Goal: Task Accomplishment & Management: Manage account settings

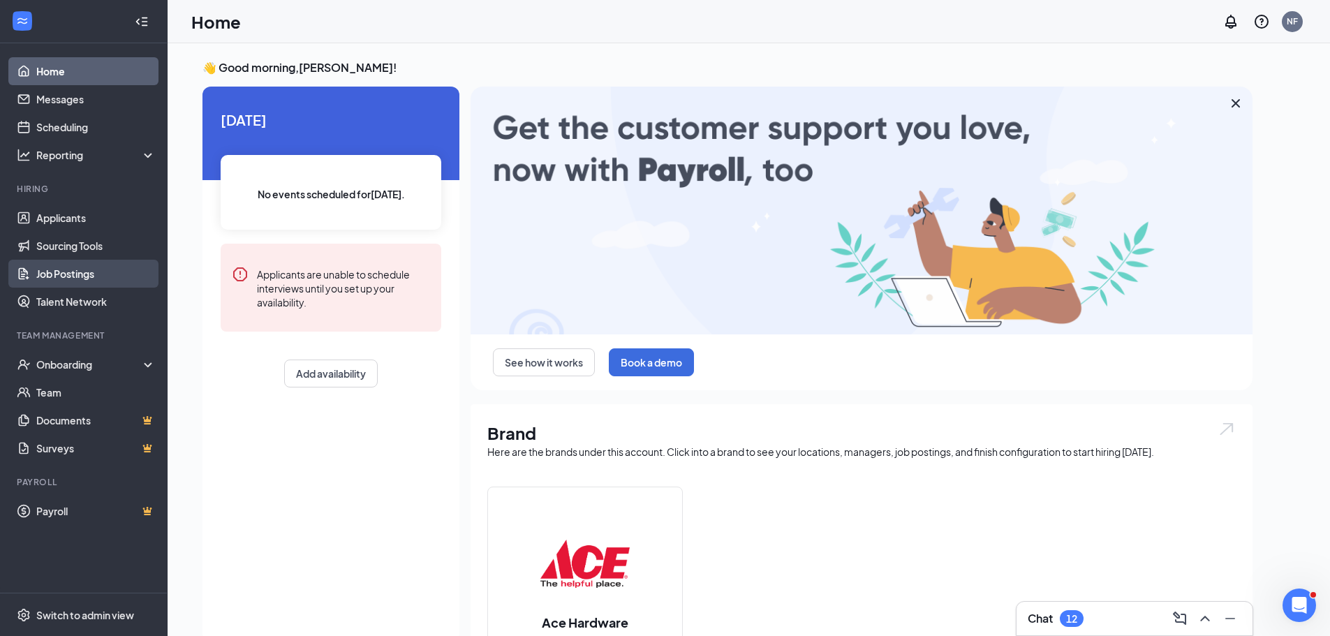
click at [78, 277] on link "Job Postings" at bounding box center [95, 274] width 119 height 28
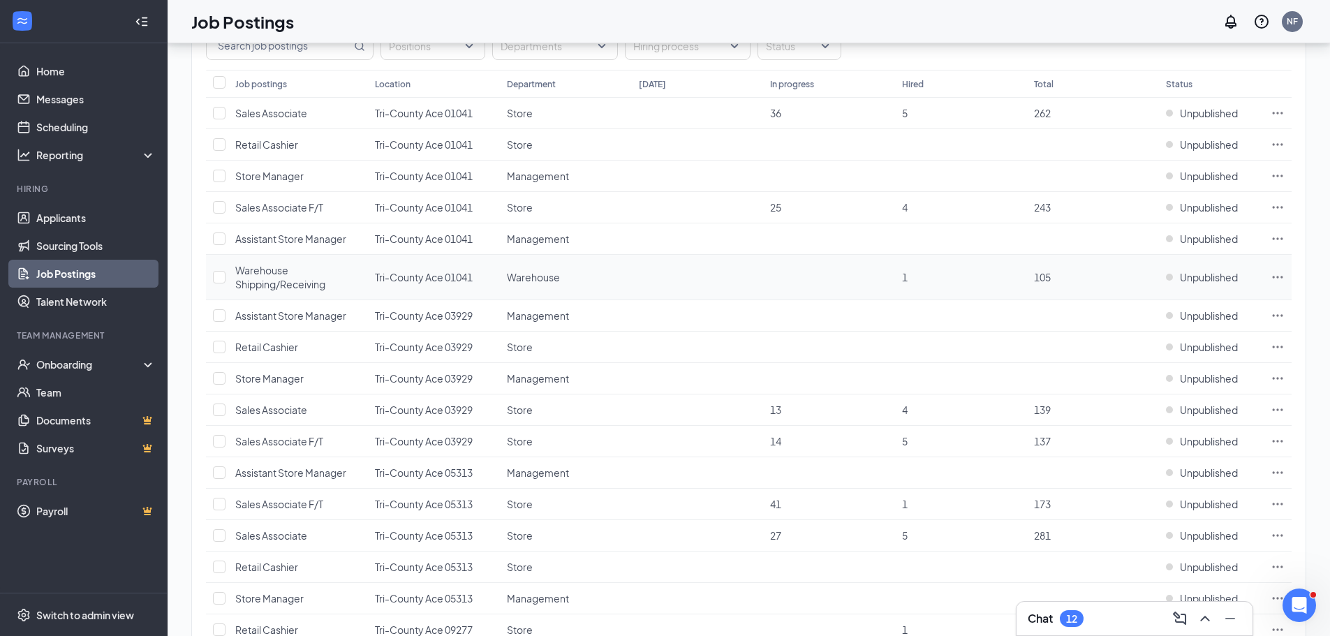
scroll to position [209, 0]
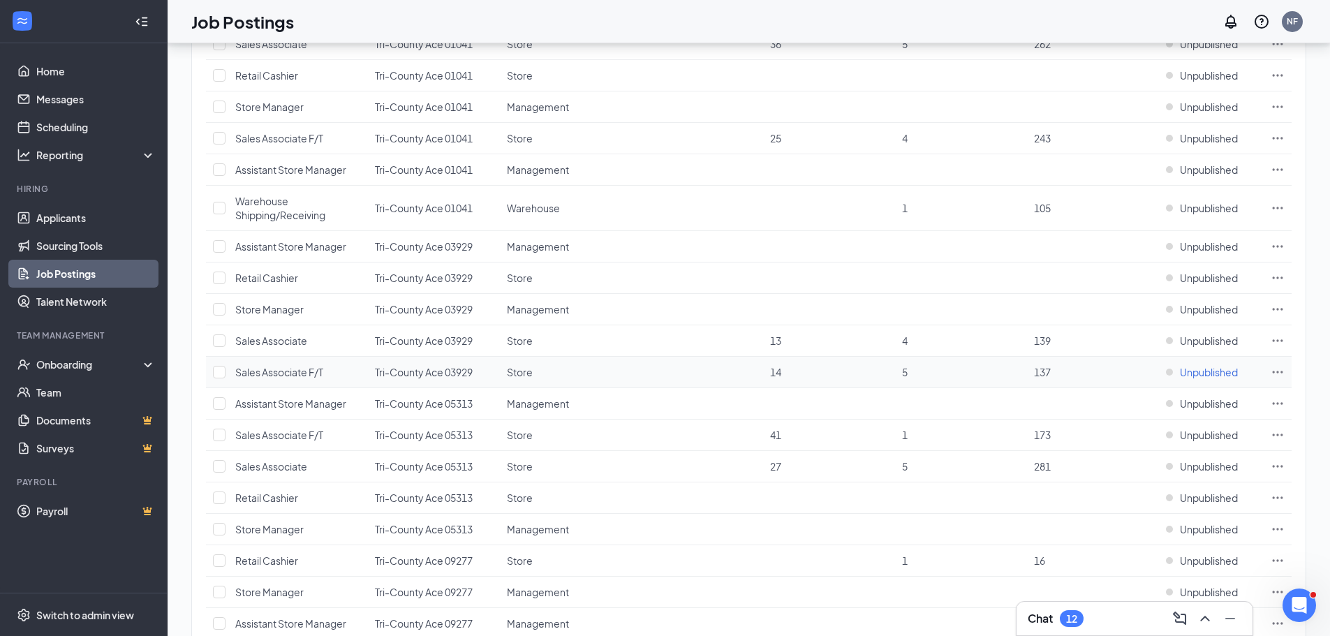
click at [1204, 370] on span "Unpublished" at bounding box center [1209, 372] width 58 height 14
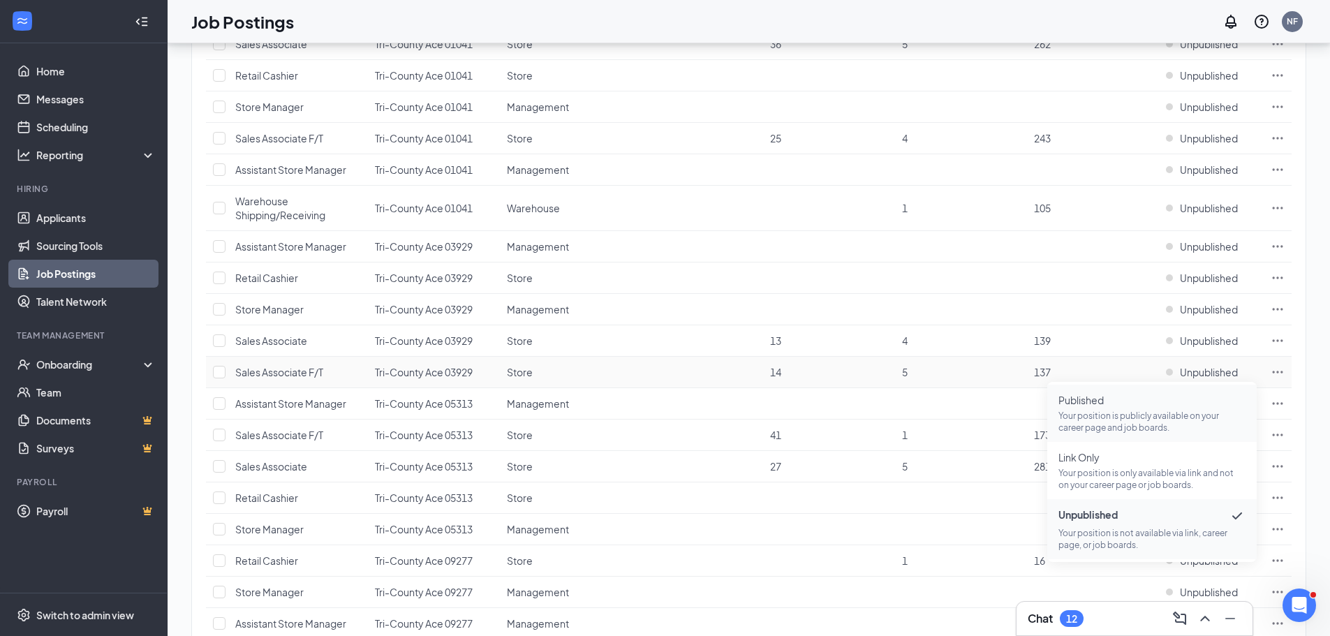
click at [1098, 401] on span "Published" at bounding box center [1151, 400] width 187 height 14
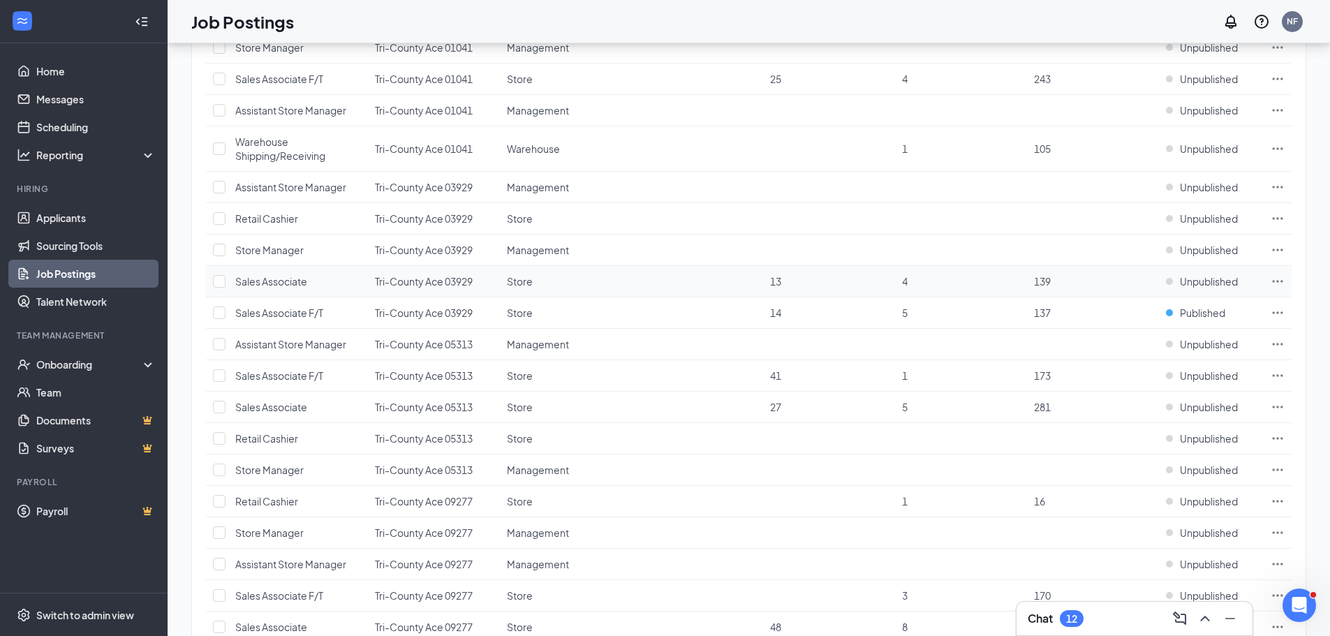
scroll to position [349, 0]
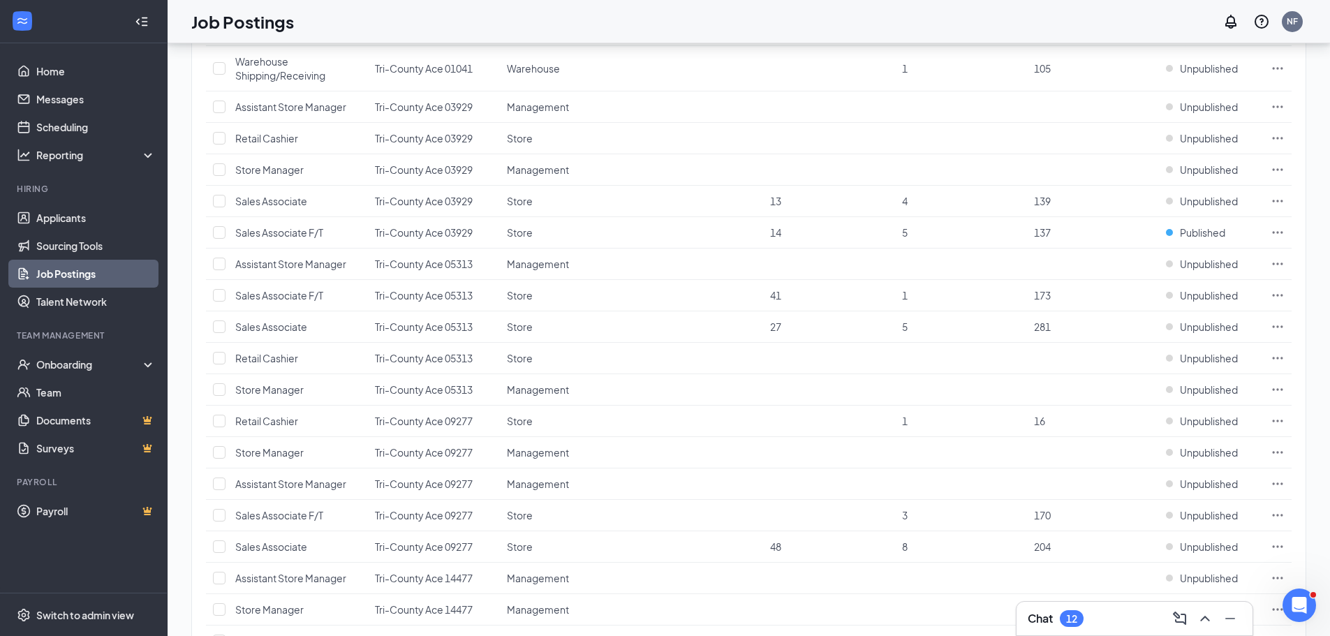
click at [1099, 622] on div "Chat 12" at bounding box center [1135, 618] width 214 height 22
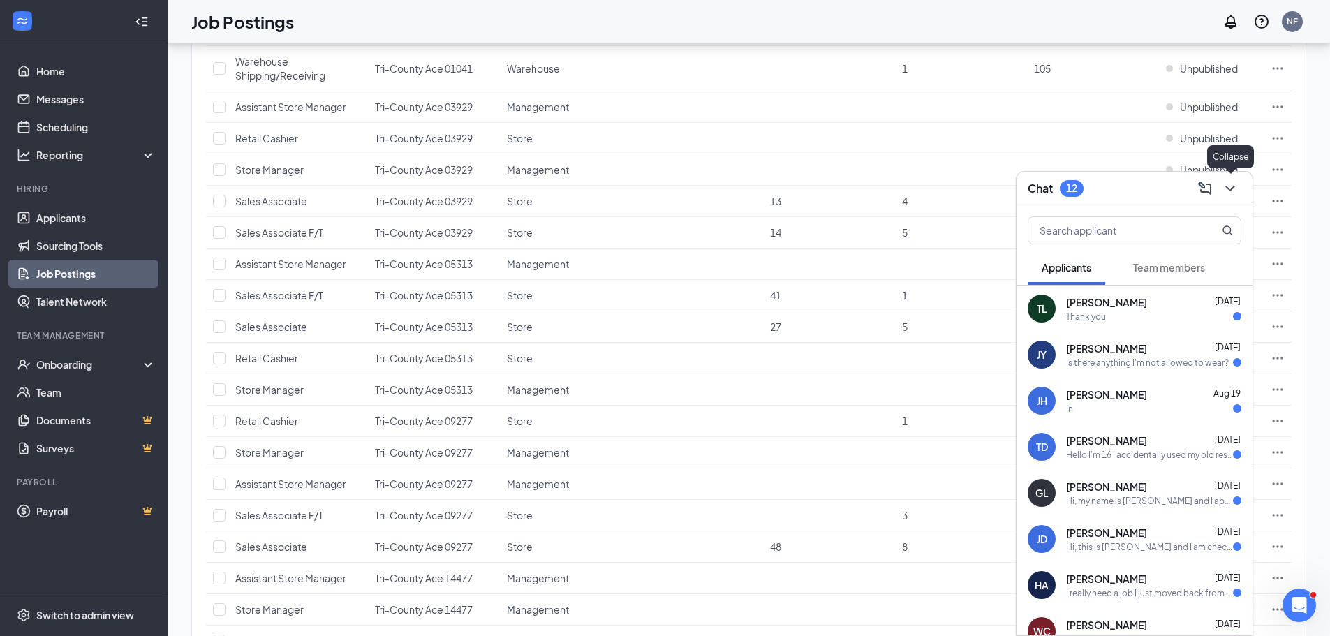
click at [1229, 191] on icon "ChevronDown" at bounding box center [1230, 188] width 17 height 17
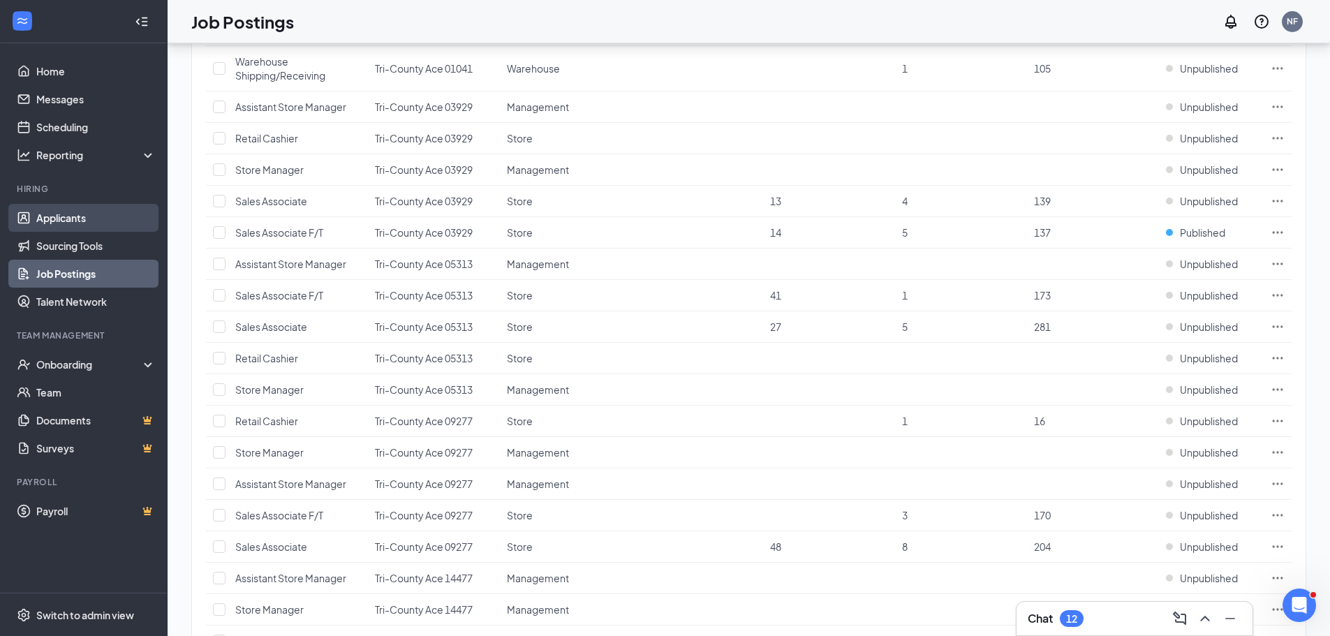
click at [62, 212] on link "Applicants" at bounding box center [95, 218] width 119 height 28
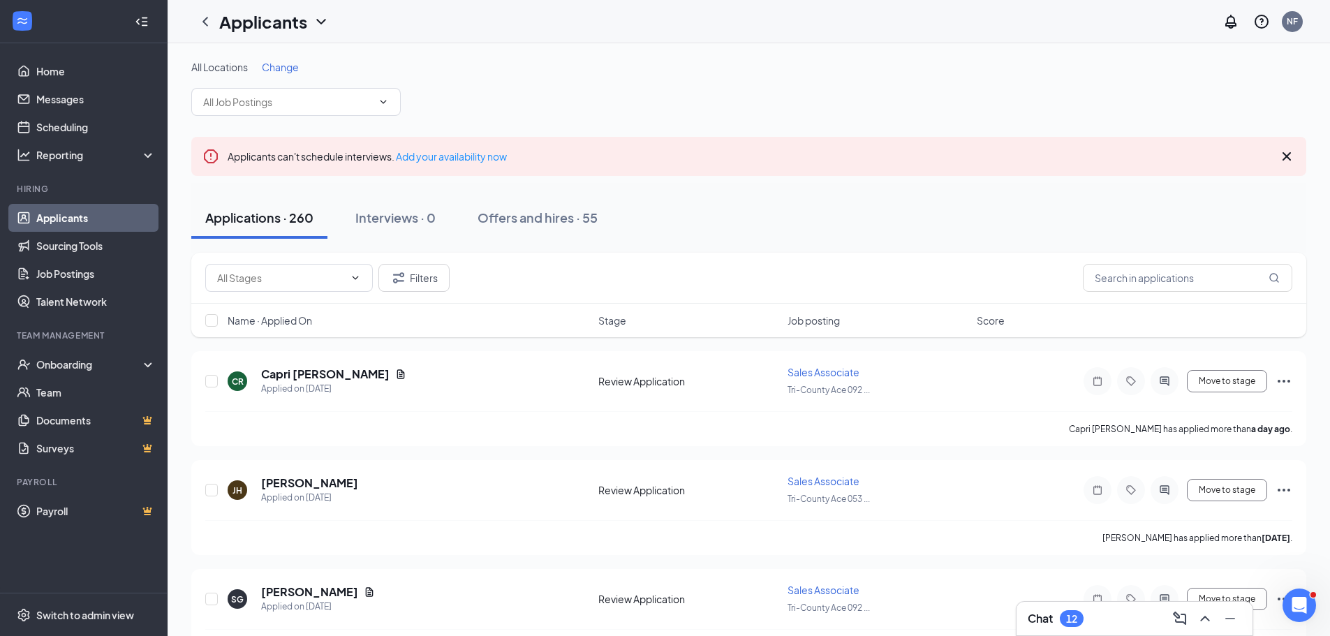
click at [1284, 158] on icon "Cross" at bounding box center [1286, 156] width 8 height 8
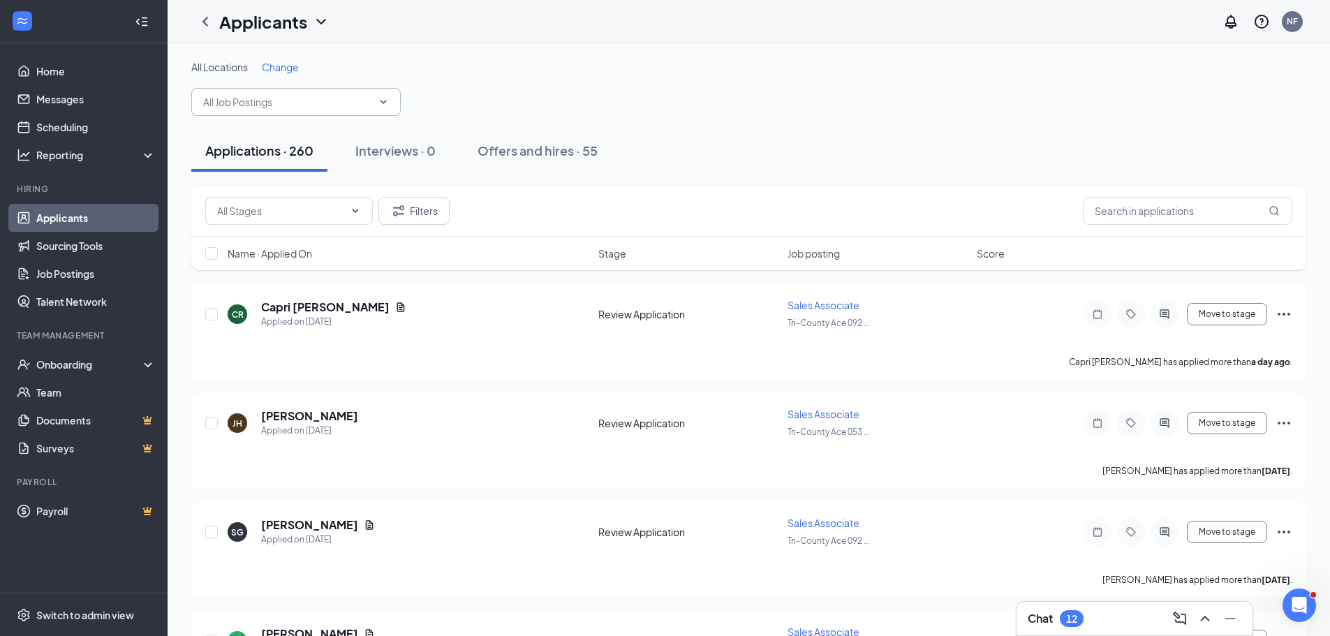
click at [387, 103] on icon "ChevronDown" at bounding box center [383, 101] width 11 height 11
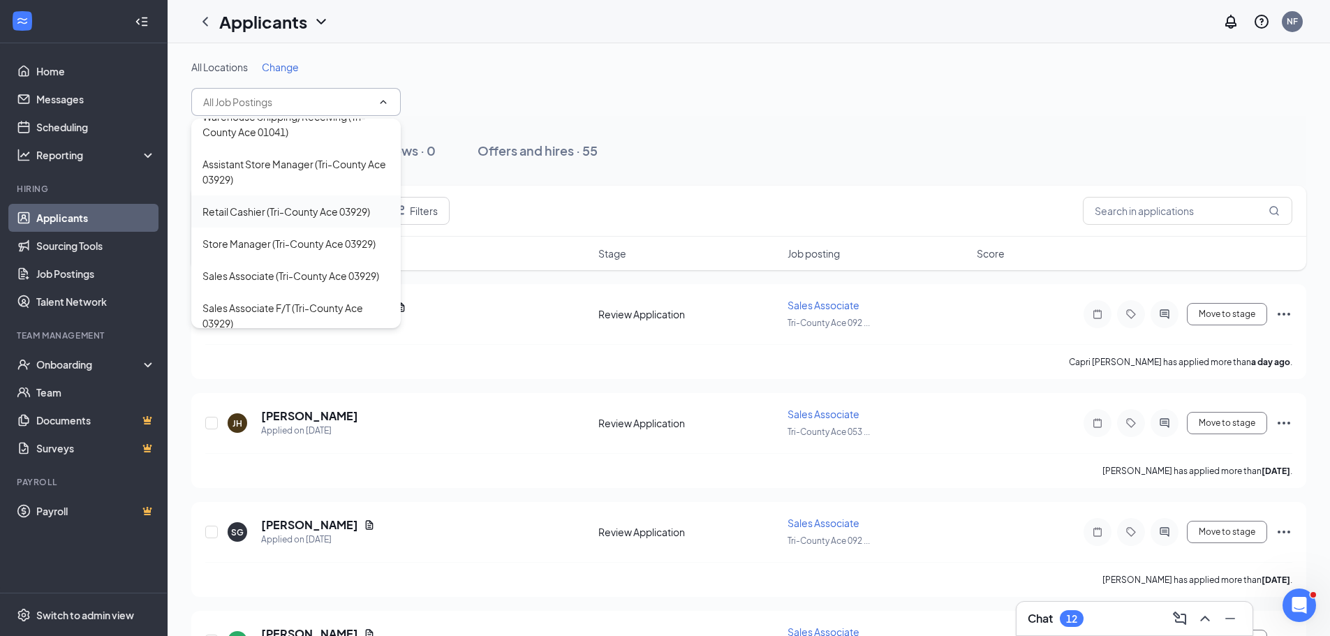
scroll to position [279, 0]
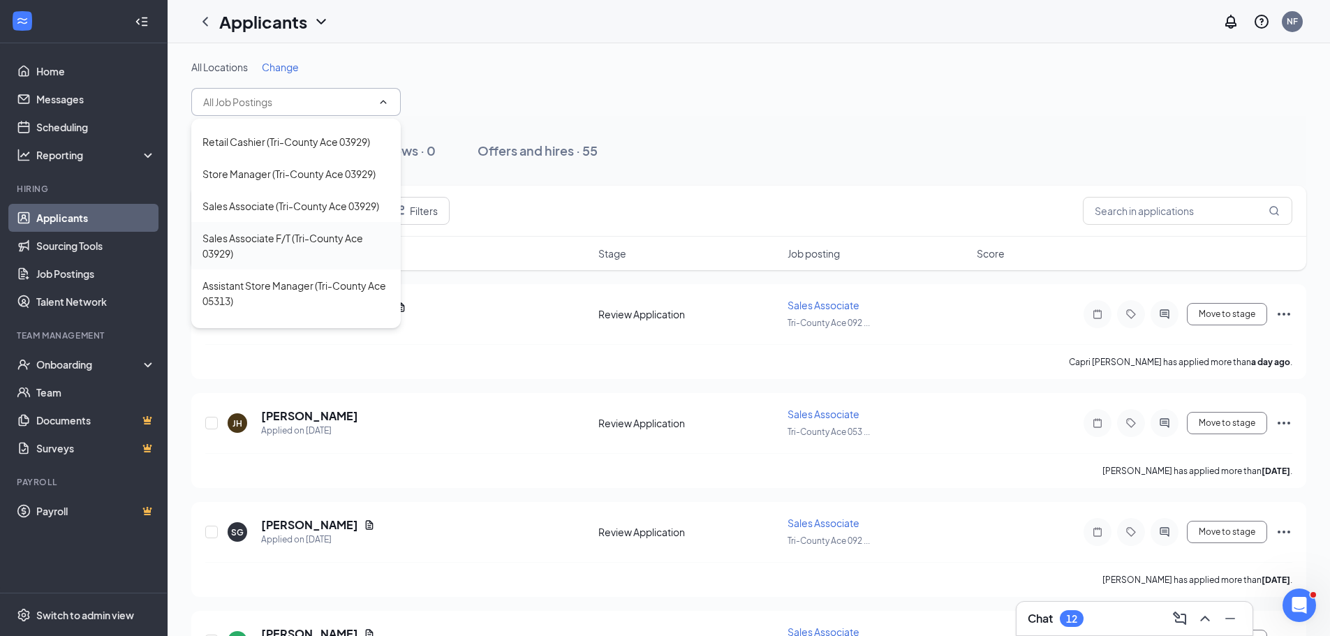
click at [286, 261] on div "Sales Associate F/T (Tri-County Ace 03929)" at bounding box center [295, 245] width 187 height 31
type input "Sales Associate F/T (Tri-County Ace 03929)"
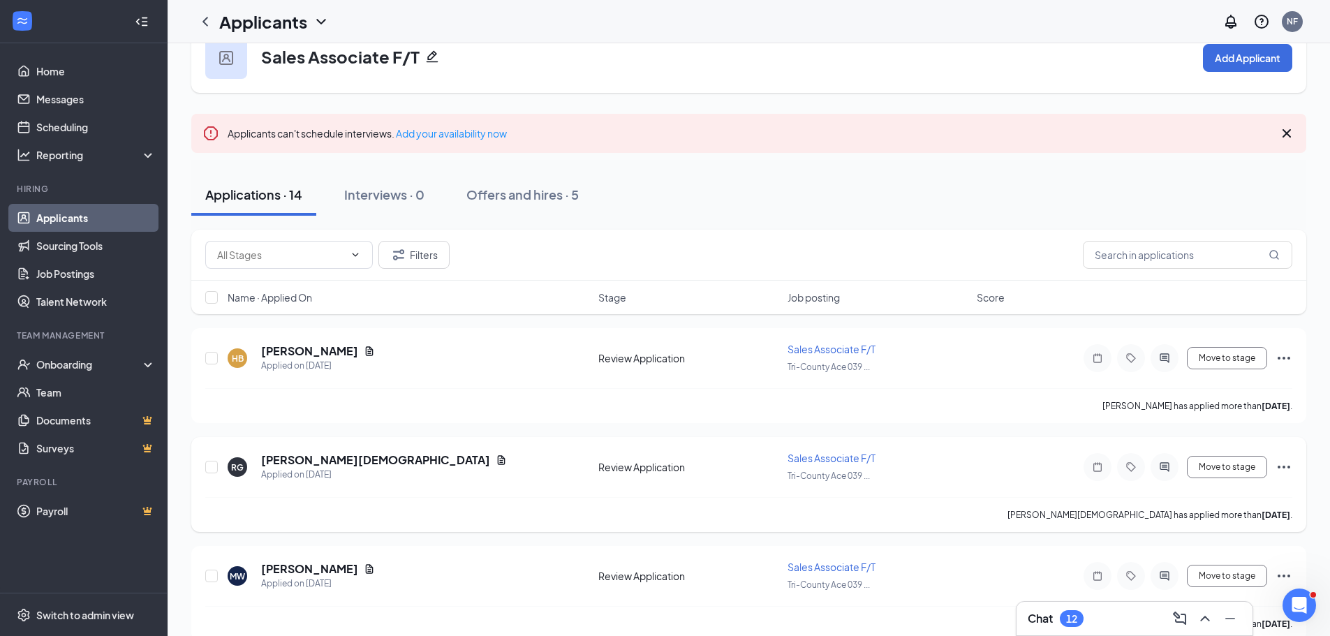
scroll to position [70, 0]
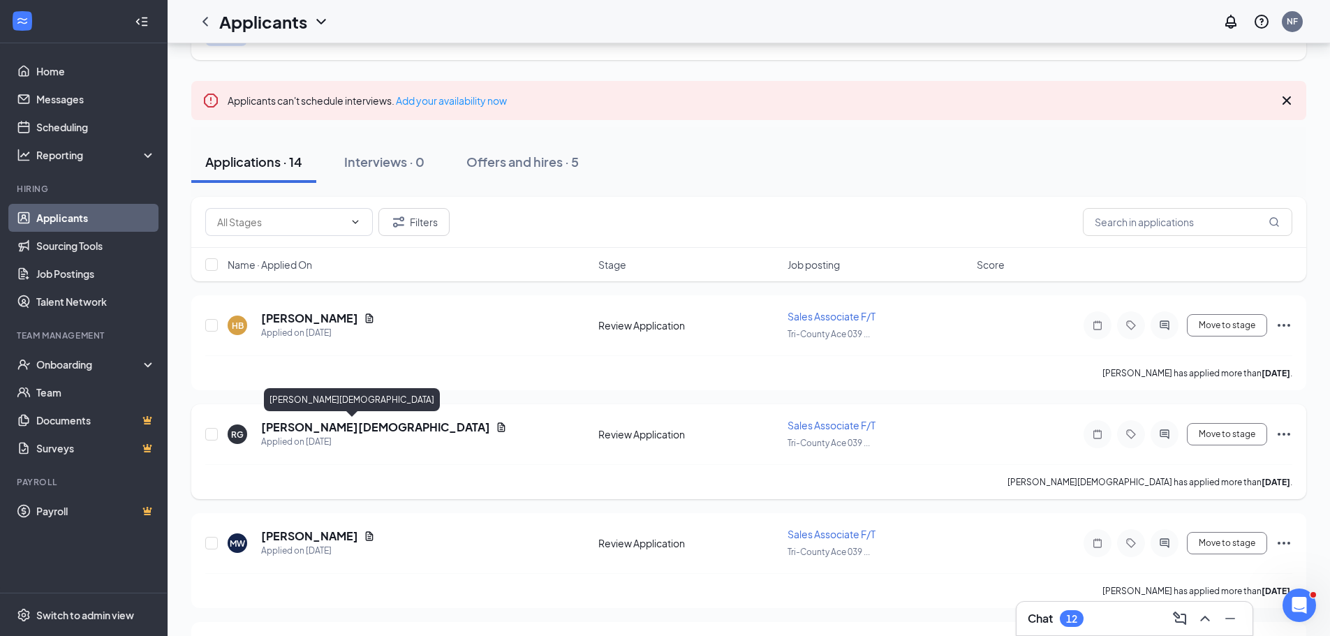
click at [309, 426] on h5 "[PERSON_NAME][DEMOGRAPHIC_DATA]" at bounding box center [375, 427] width 229 height 15
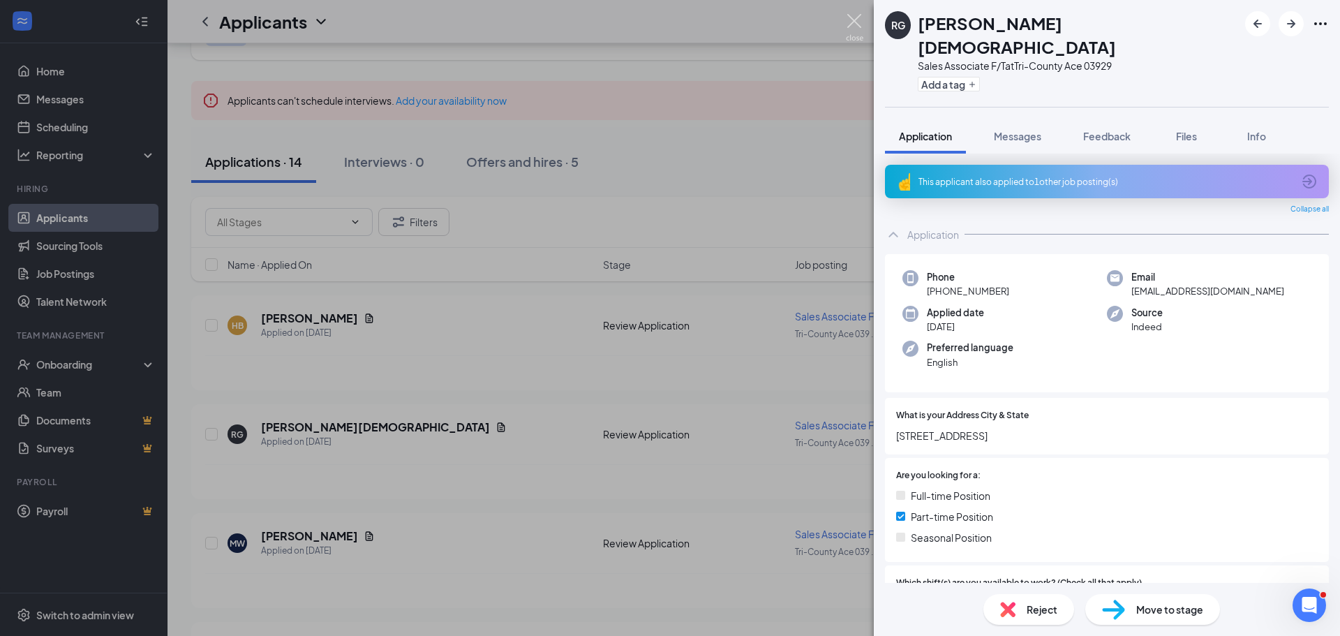
click at [855, 18] on img at bounding box center [854, 27] width 17 height 27
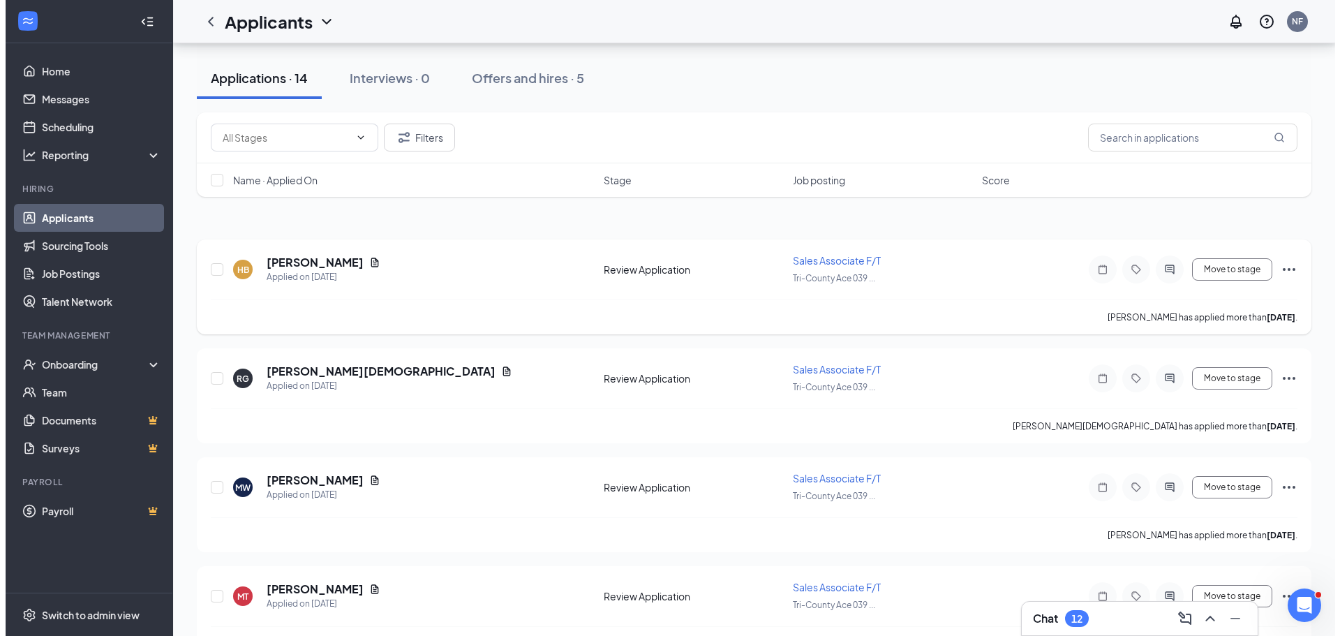
scroll to position [209, 0]
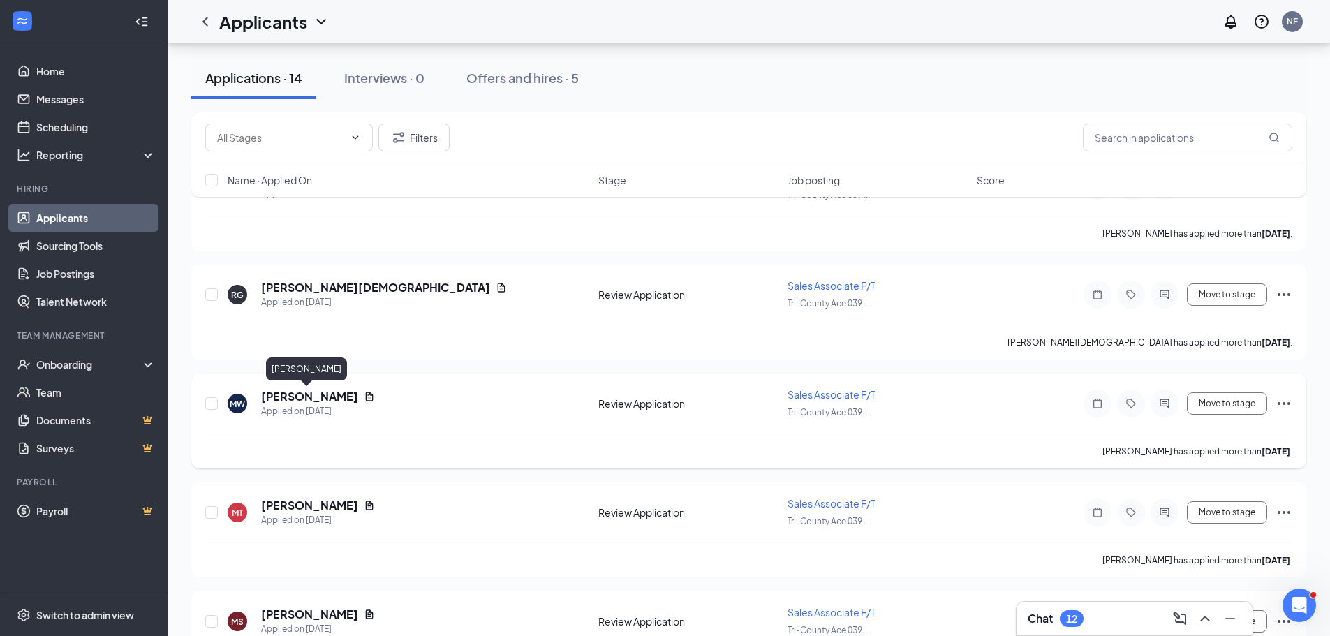
click at [304, 394] on h5 "[PERSON_NAME]" at bounding box center [309, 396] width 97 height 15
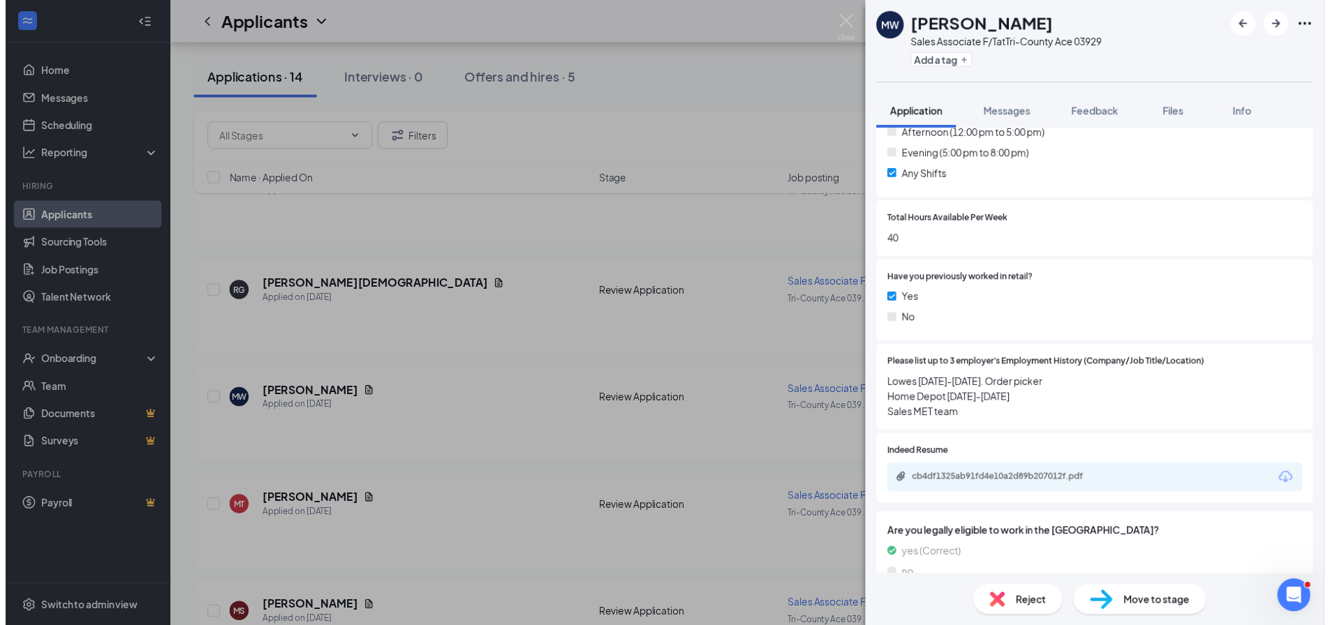
scroll to position [489, 0]
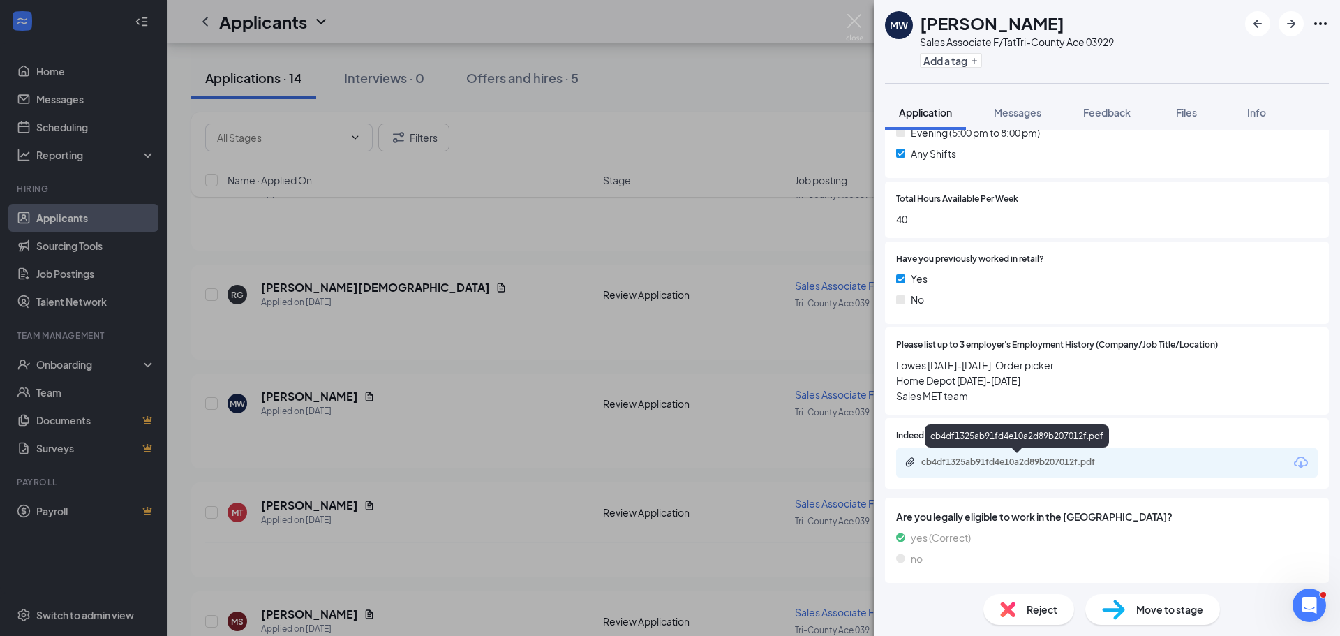
click at [1049, 460] on div "cb4df1325ab91fd4e10a2d89b207012f.pdf" at bounding box center [1018, 462] width 195 height 11
click at [855, 23] on img at bounding box center [854, 27] width 17 height 27
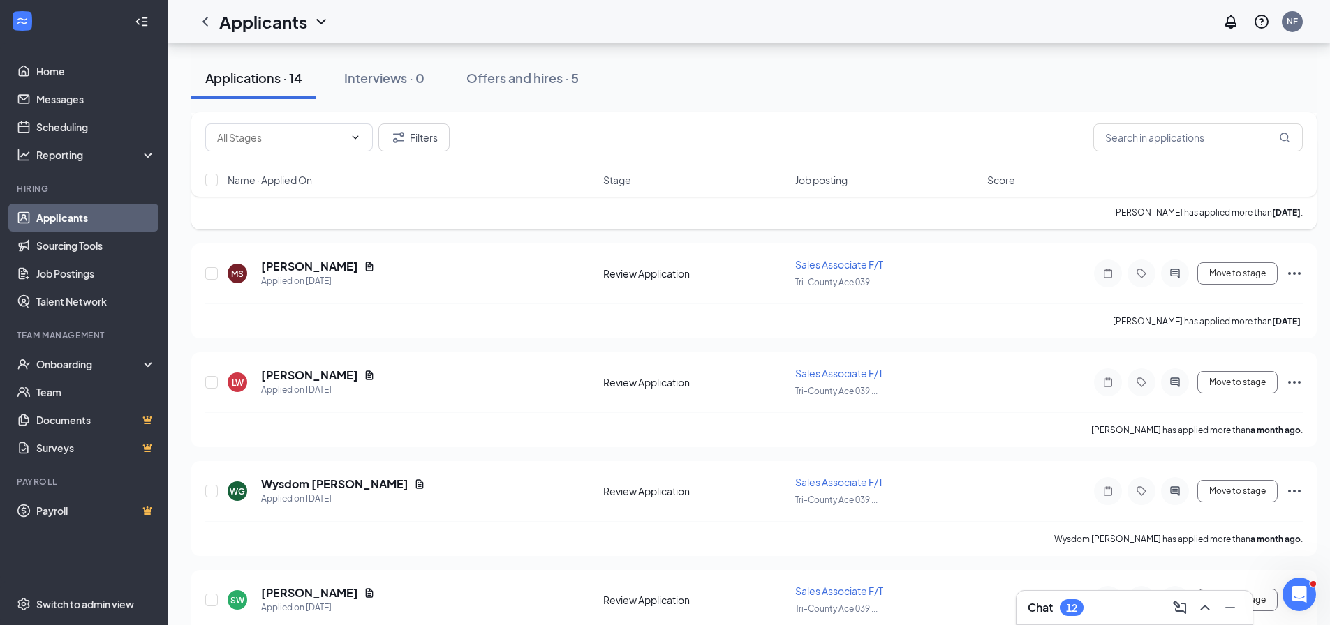
scroll to position [558, 0]
